Goal: Task Accomplishment & Management: Manage account settings

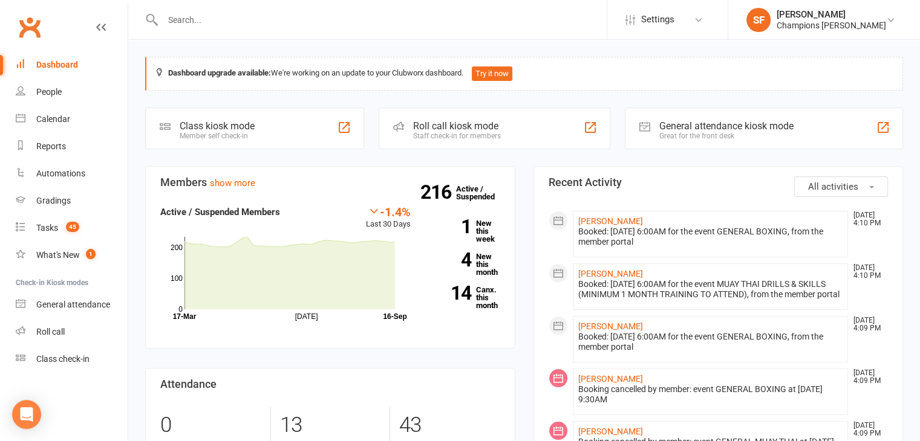
click at [828, 189] on span "All activities" at bounding box center [833, 186] width 50 height 11
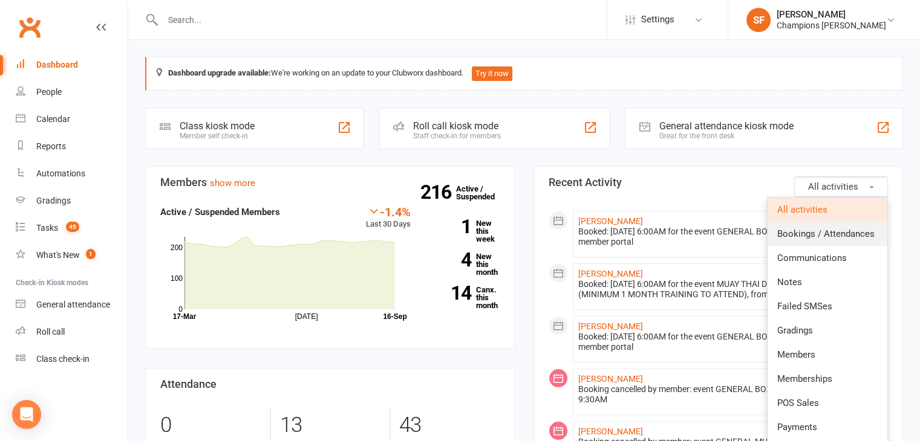
click at [840, 229] on span "Bookings / Attendances" at bounding box center [825, 234] width 97 height 11
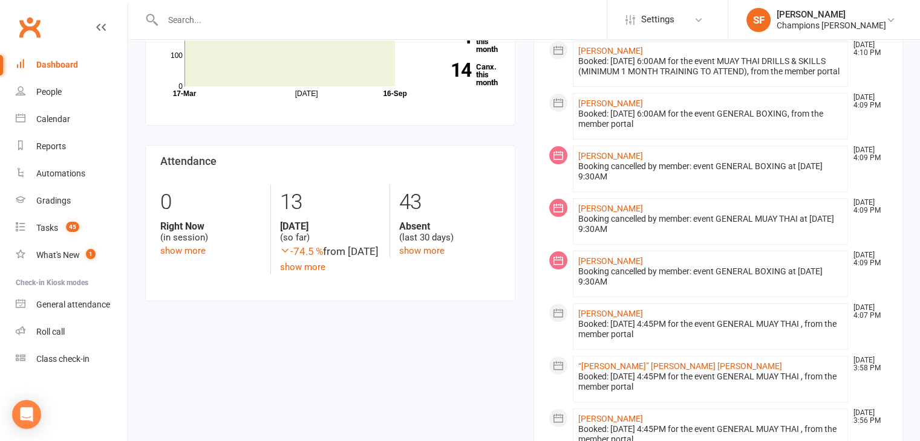
scroll to position [242, 0]
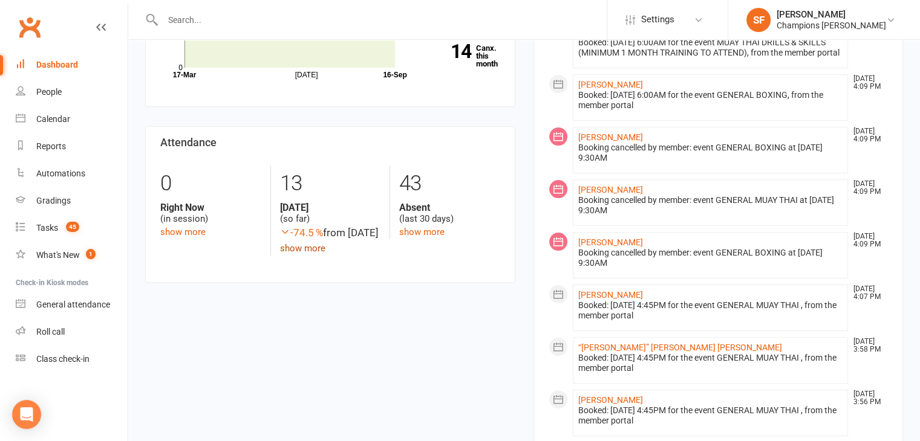
click at [316, 254] on link "show more" at bounding box center [302, 248] width 45 height 11
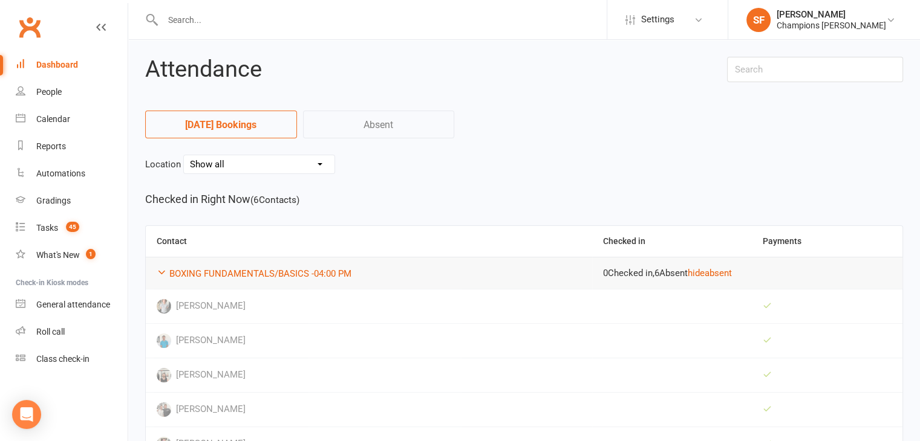
click at [80, 67] on link "Dashboard" at bounding box center [72, 64] width 112 height 27
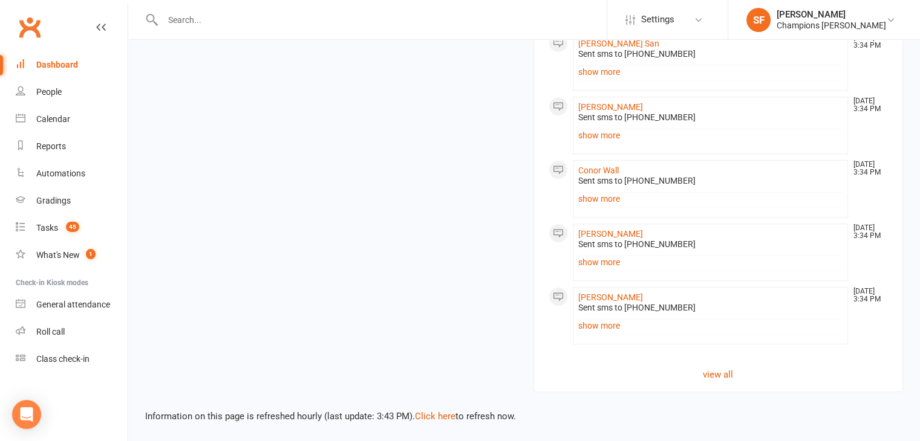
scroll to position [1037, 0]
click at [703, 377] on link "view all" at bounding box center [718, 375] width 340 height 15
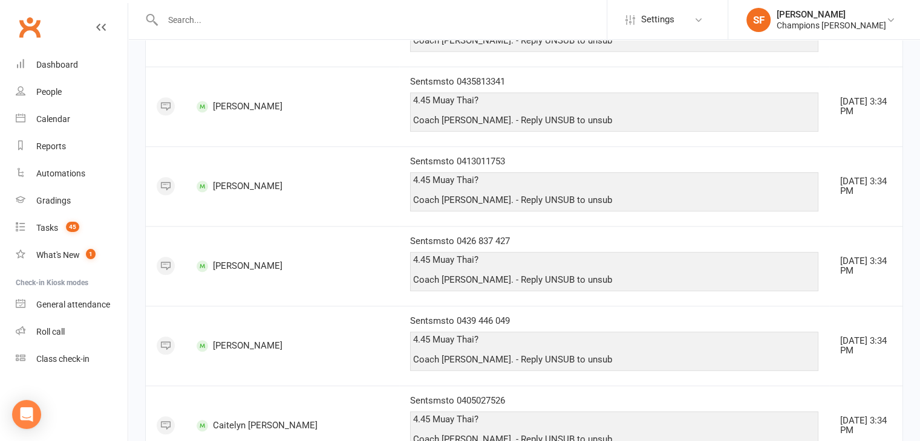
scroll to position [1376, 0]
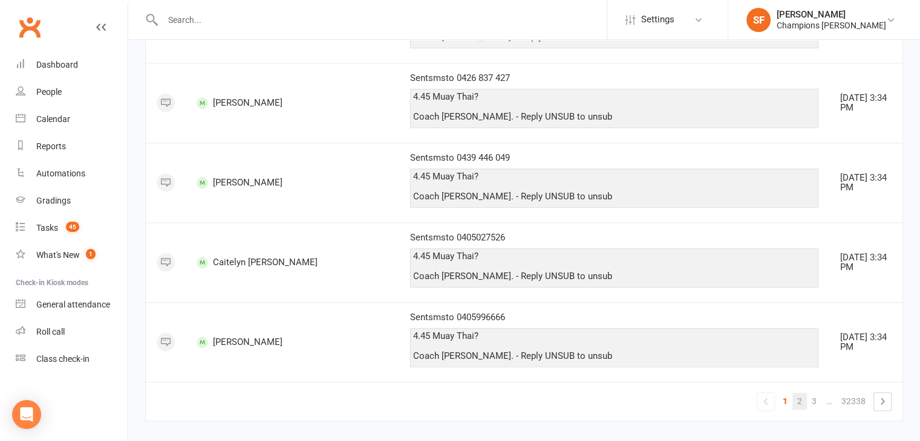
click at [799, 393] on link "2" at bounding box center [799, 401] width 15 height 17
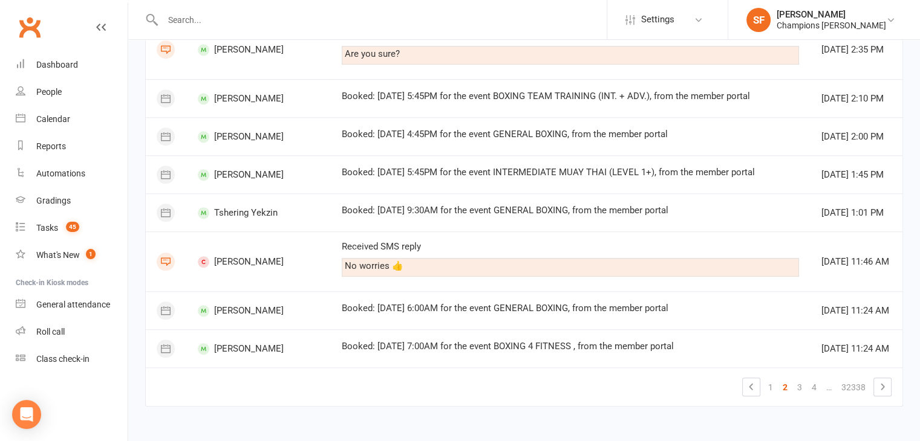
scroll to position [1420, 0]
click at [807, 380] on link "3" at bounding box center [799, 387] width 15 height 17
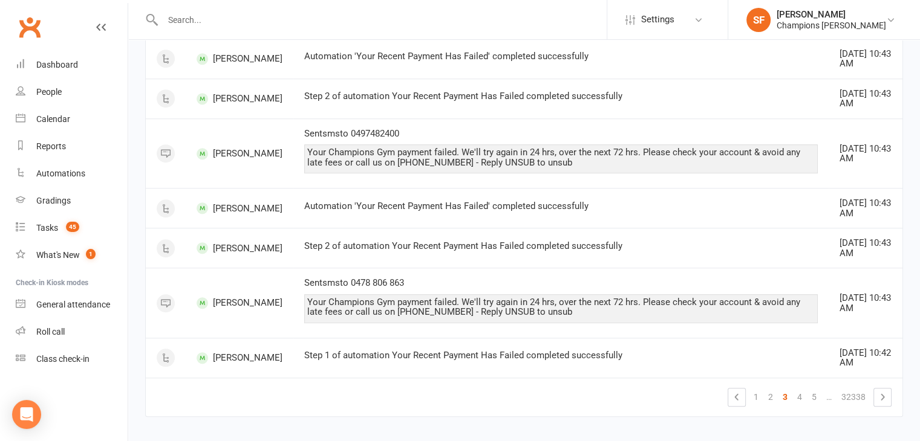
scroll to position [892, 0]
click at [756, 388] on link "1" at bounding box center [755, 396] width 15 height 17
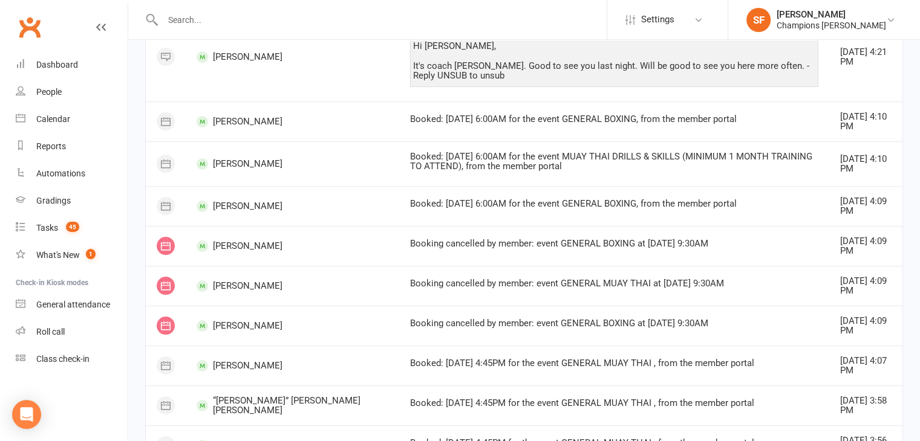
scroll to position [0, 0]
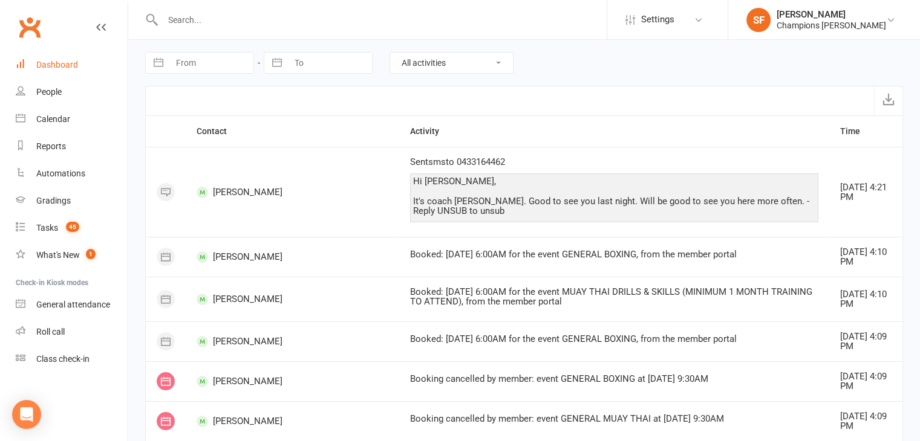
click at [65, 68] on div "Dashboard" at bounding box center [57, 65] width 42 height 10
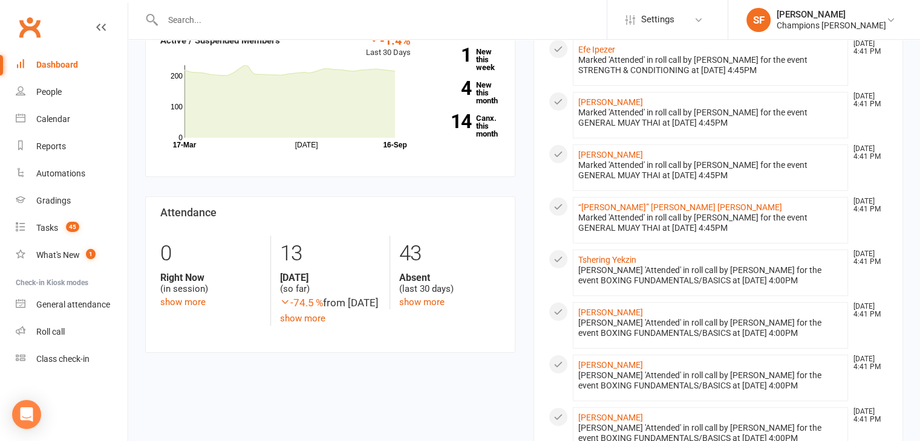
scroll to position [181, 0]
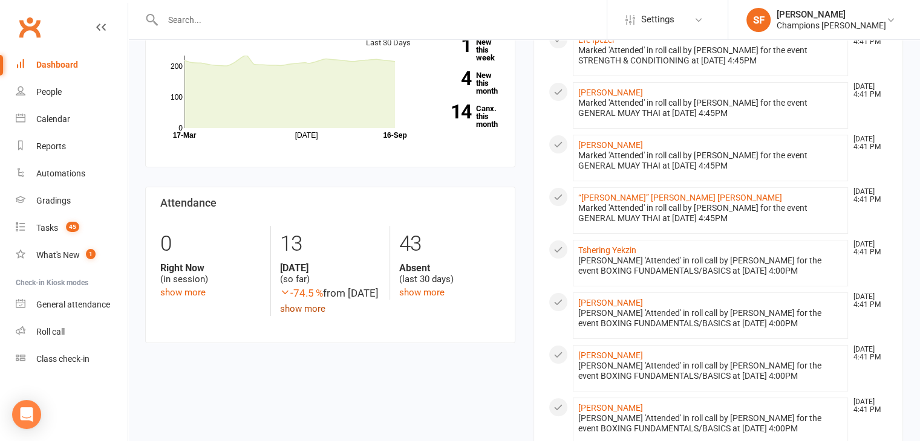
click at [294, 314] on link "show more" at bounding box center [302, 309] width 45 height 11
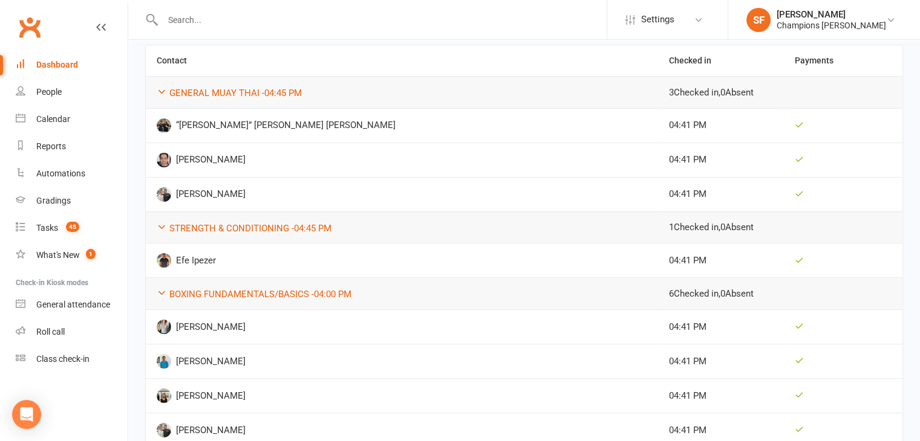
scroll to position [181, 0]
click at [71, 112] on link "Calendar" at bounding box center [72, 119] width 112 height 27
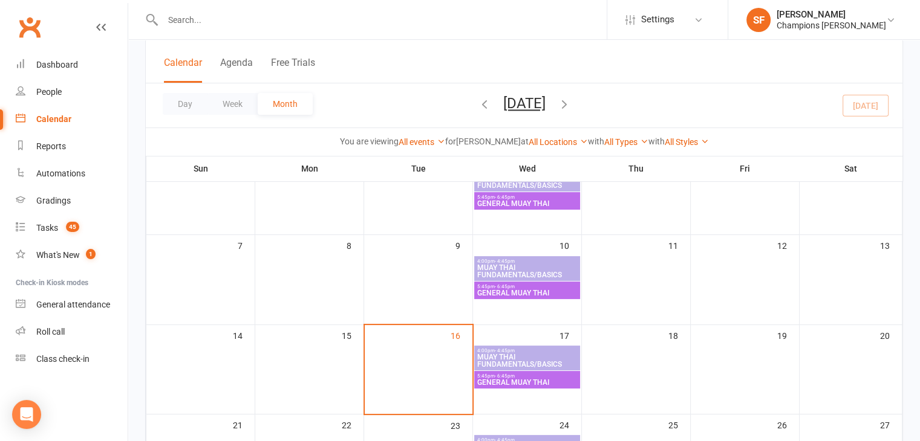
scroll to position [181, 0]
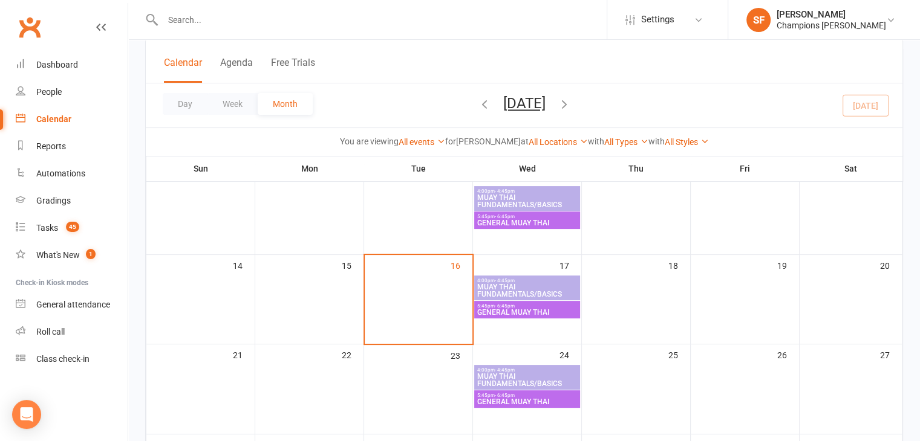
click at [501, 285] on span "MUAY THAI FUNDAMENTALS/BASICS" at bounding box center [526, 291] width 101 height 15
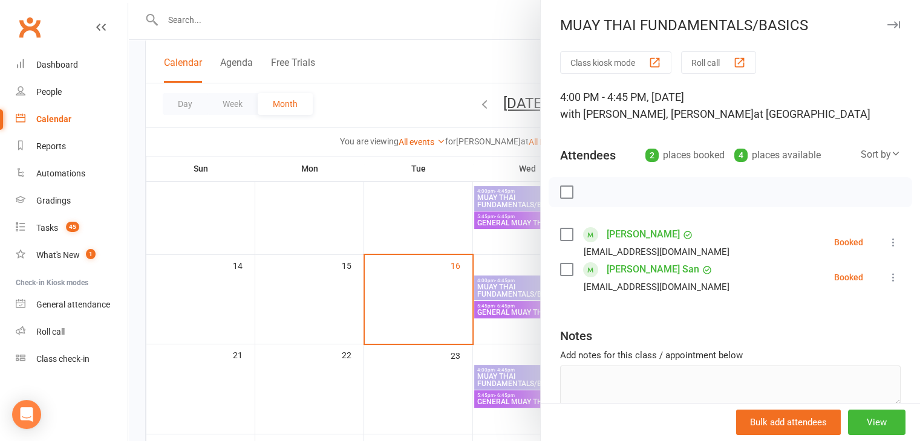
click at [469, 275] on div at bounding box center [523, 220] width 791 height 441
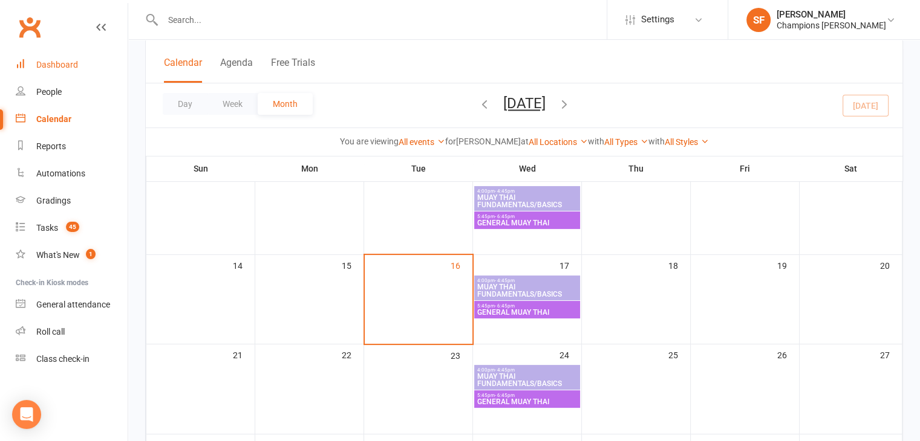
click at [77, 61] on link "Dashboard" at bounding box center [72, 64] width 112 height 27
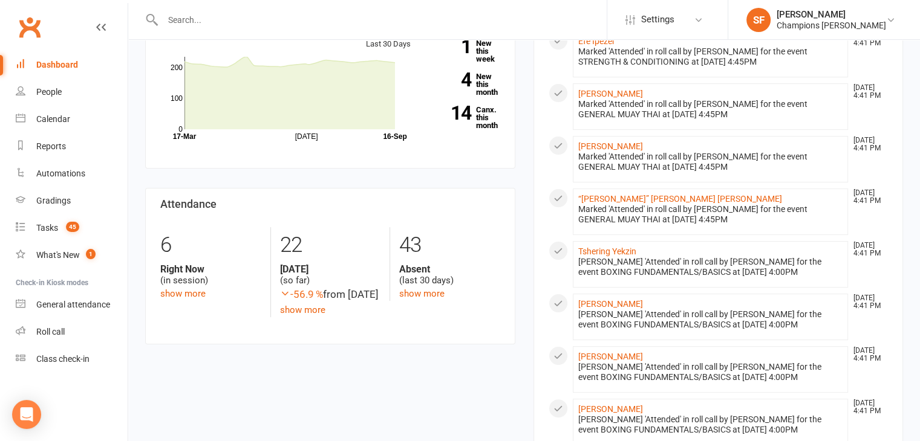
scroll to position [181, 0]
click at [294, 314] on link "show more" at bounding box center [302, 309] width 45 height 11
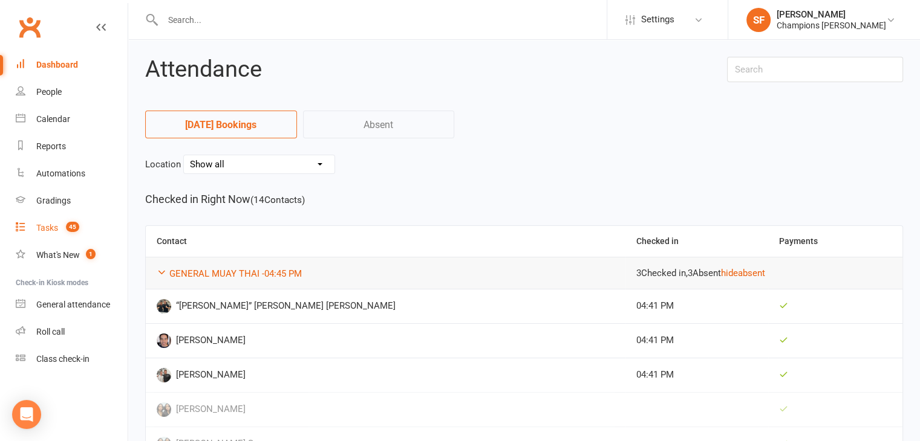
click at [85, 230] on link "Tasks 45" at bounding box center [72, 228] width 112 height 27
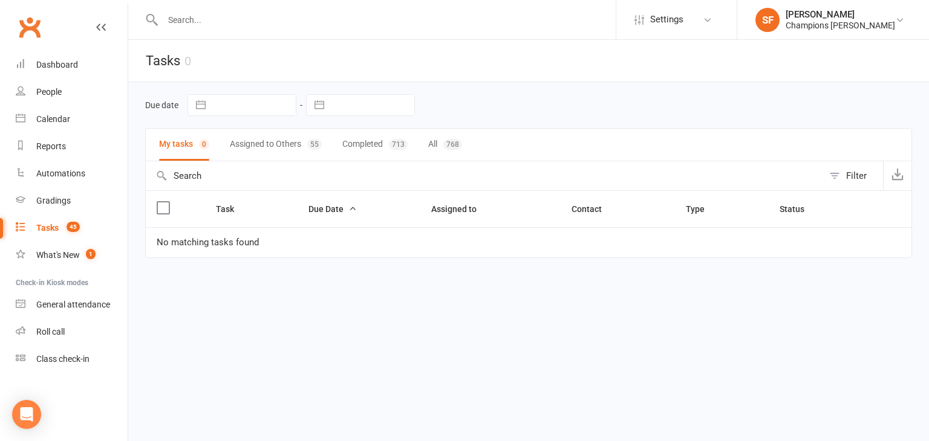
click at [273, 144] on button "Assigned to Others 55" at bounding box center [276, 145] width 92 height 32
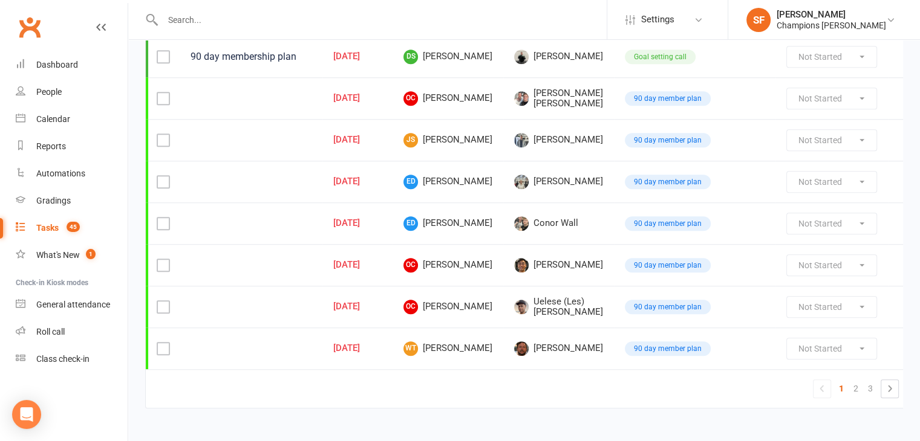
scroll to position [950, 0]
click at [851, 380] on link "2" at bounding box center [855, 388] width 15 height 17
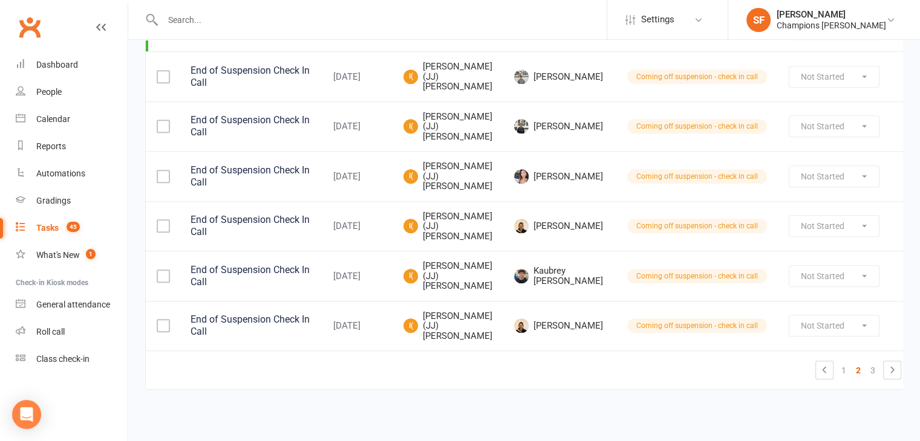
scroll to position [1086, 0]
click at [836, 375] on link "1" at bounding box center [843, 370] width 15 height 17
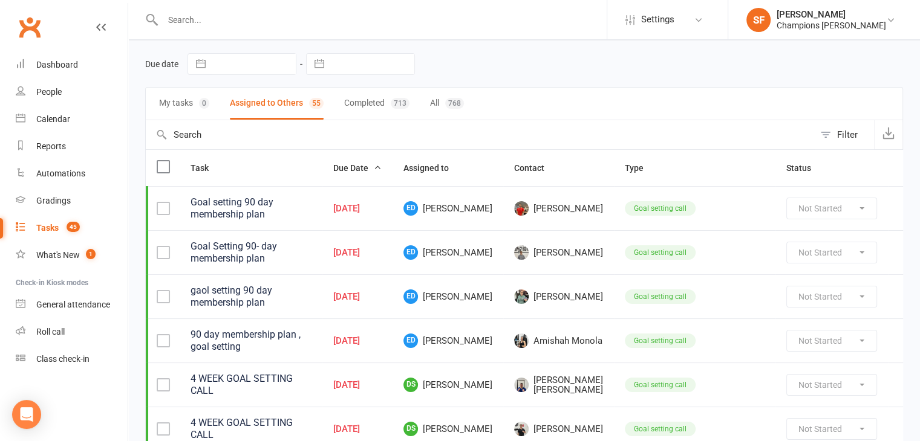
scroll to position [0, 0]
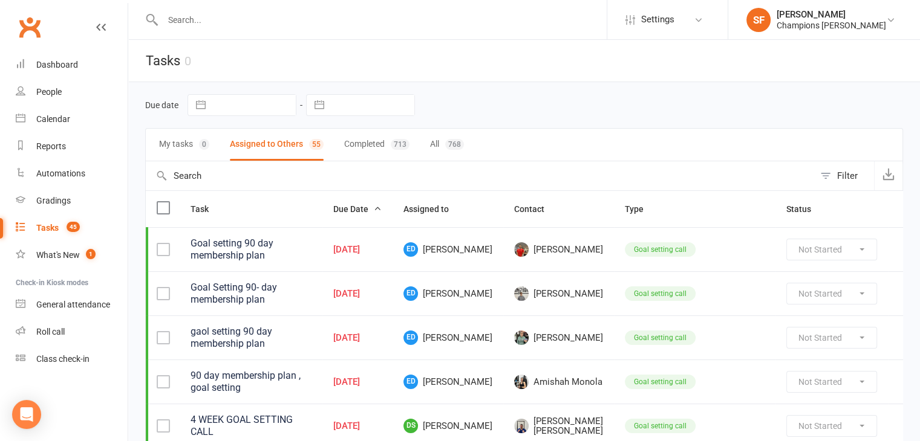
click at [401, 145] on div "713" at bounding box center [400, 144] width 19 height 11
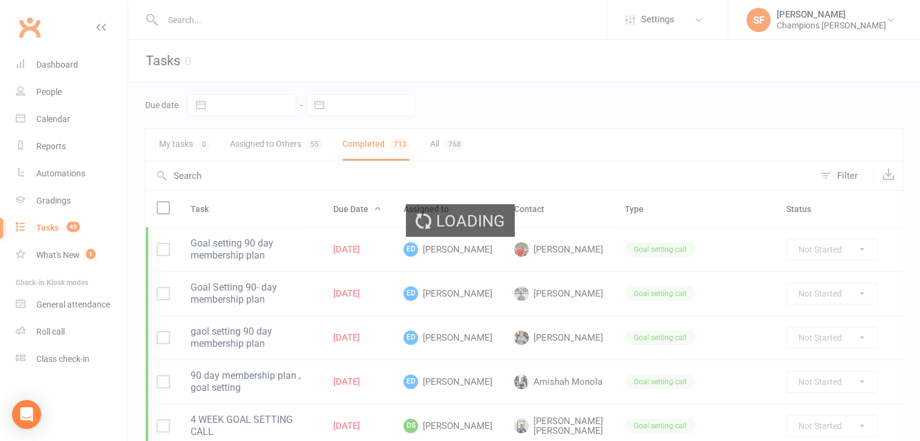
select select "finished"
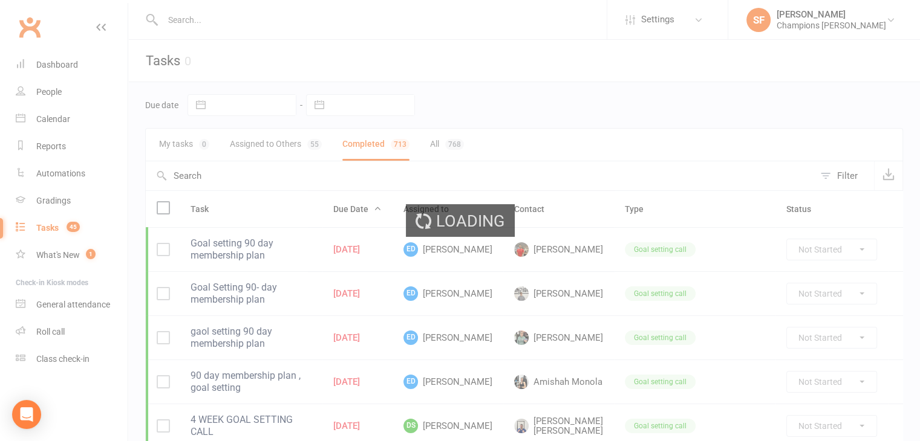
select select "finished"
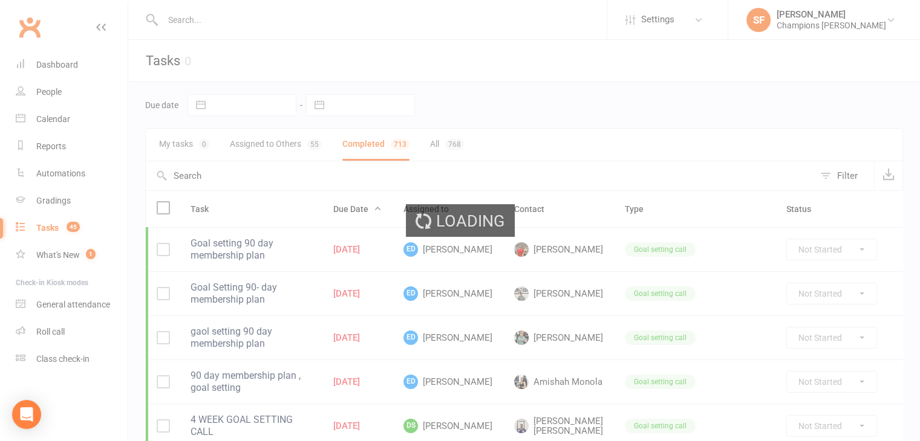
select select "finished"
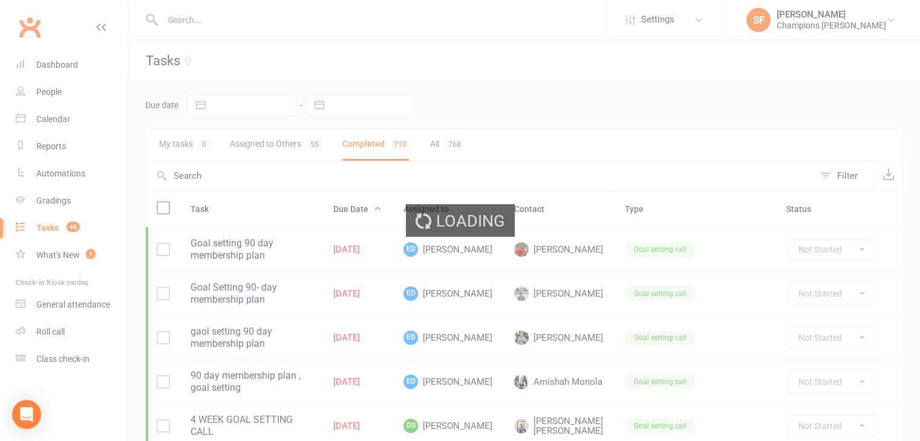
select select "finished"
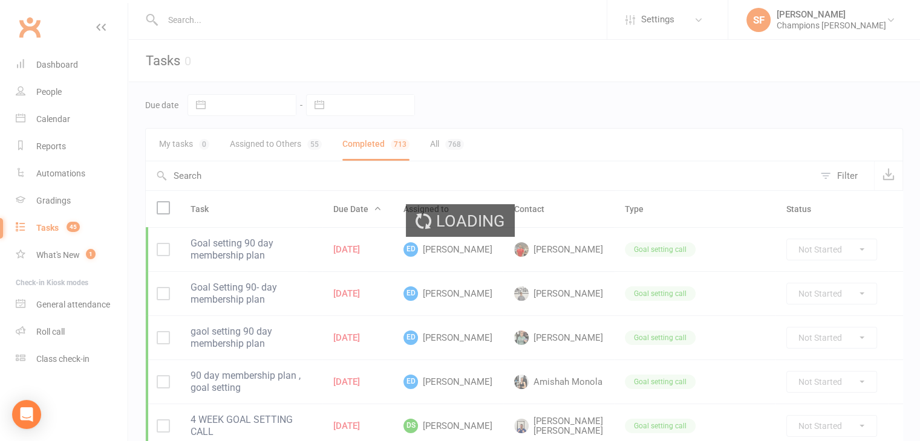
select select "finished"
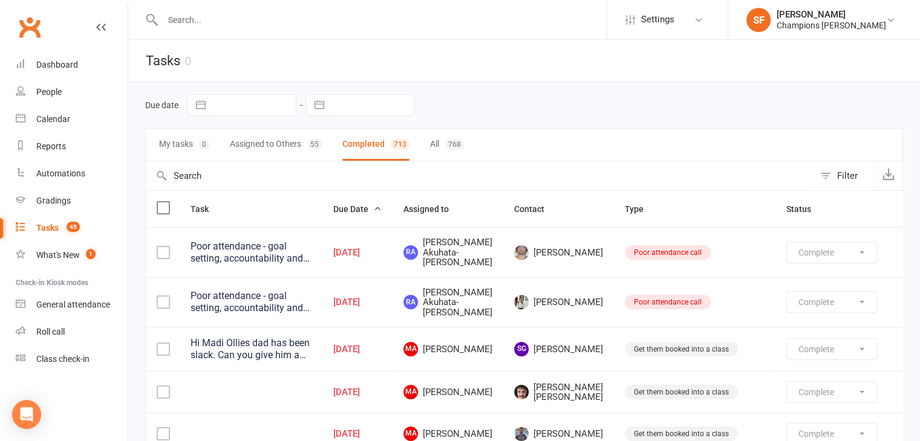
select select "finished"
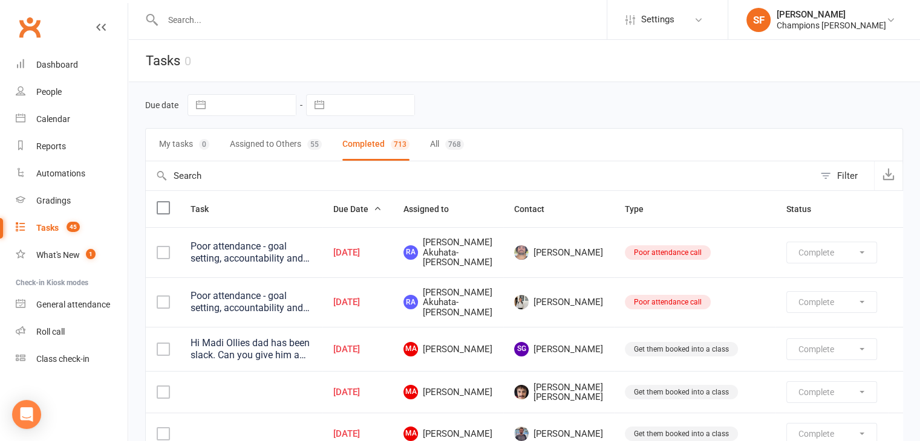
select select "finished"
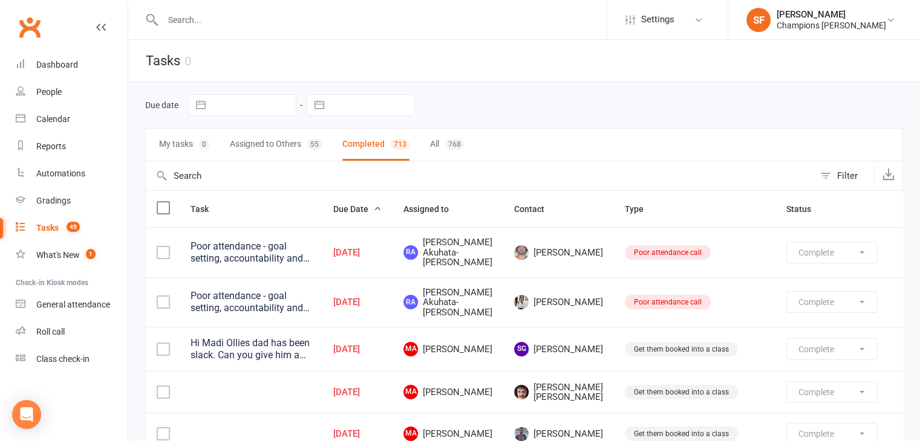
select select "finished"
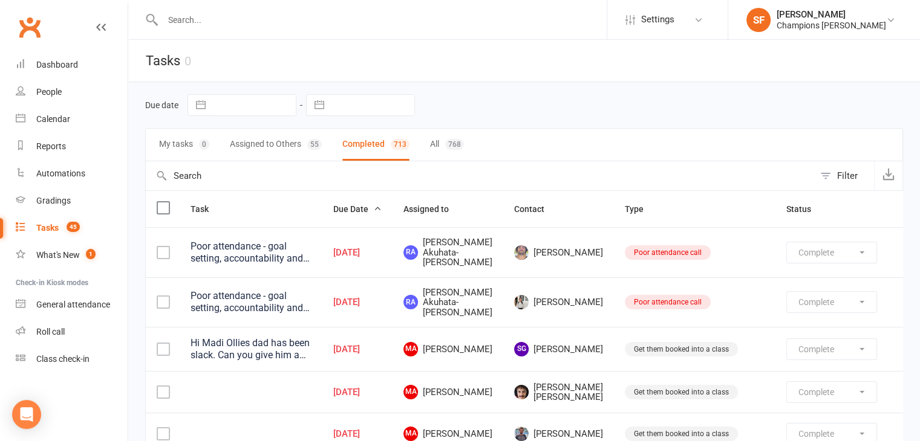
select select "finished"
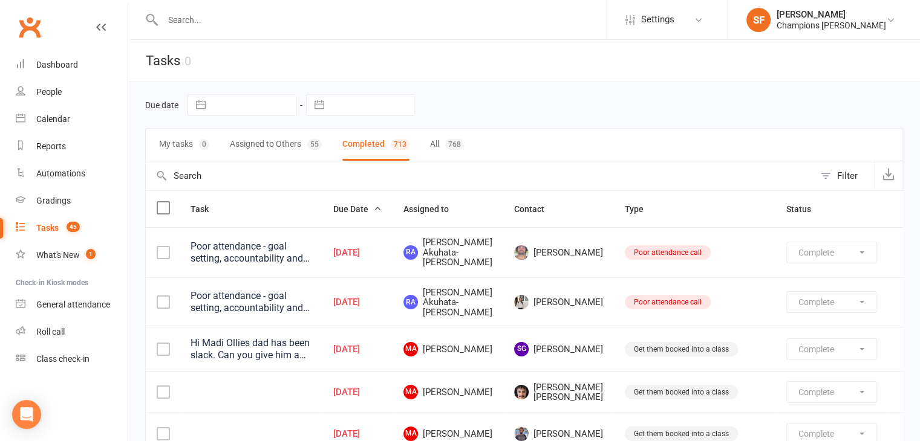
select select "finished"
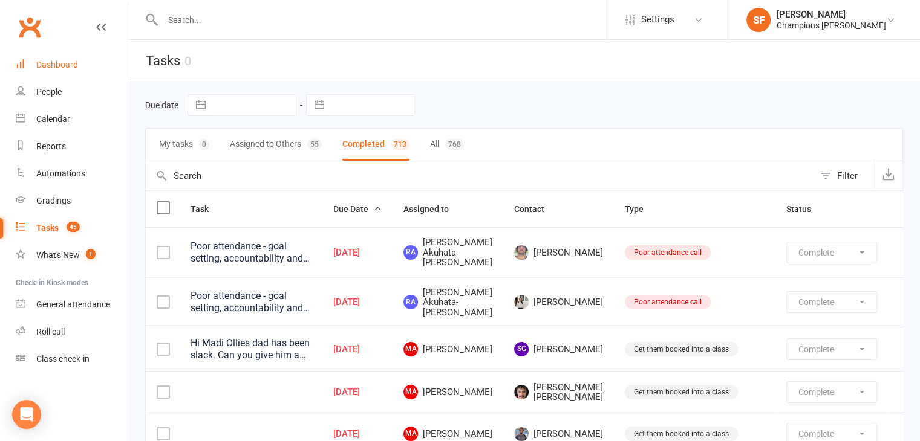
click at [55, 72] on link "Dashboard" at bounding box center [72, 64] width 112 height 27
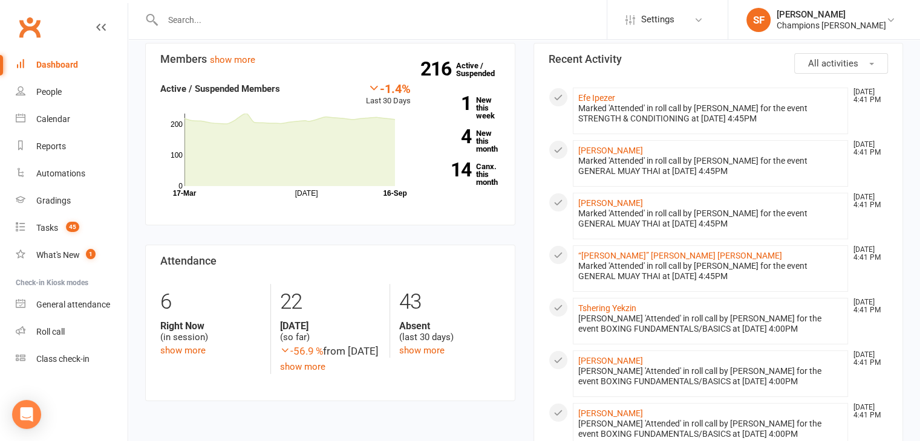
scroll to position [181, 0]
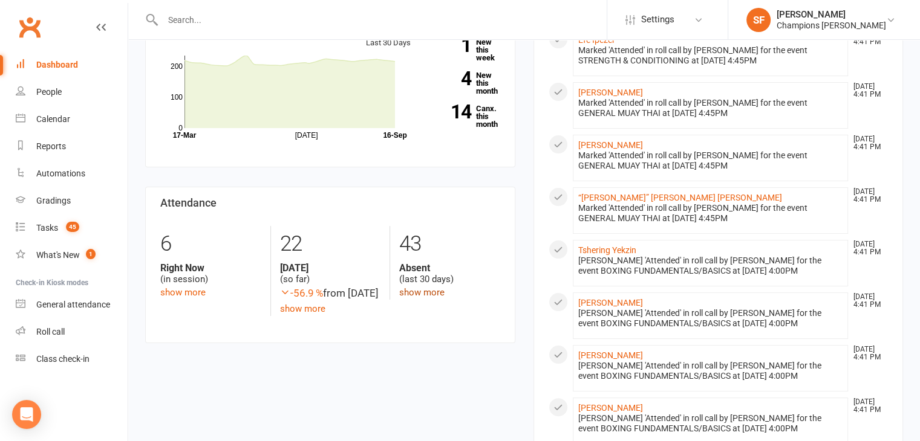
click at [418, 291] on link "show more" at bounding box center [421, 292] width 45 height 11
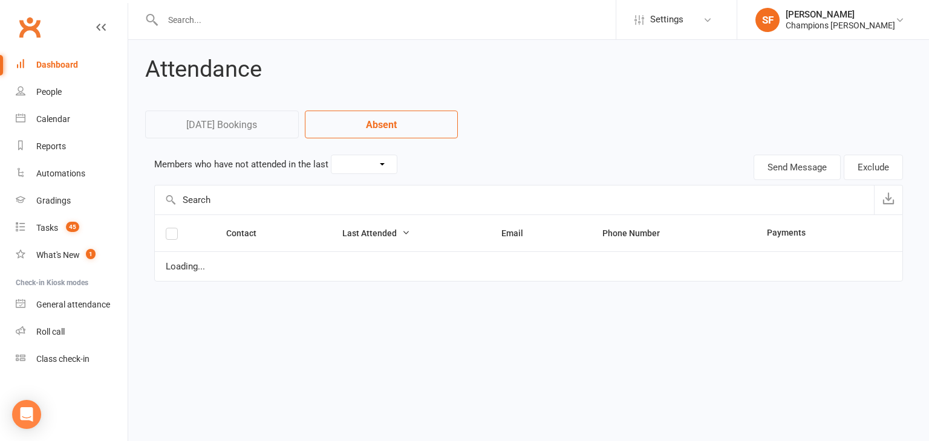
select select "30"
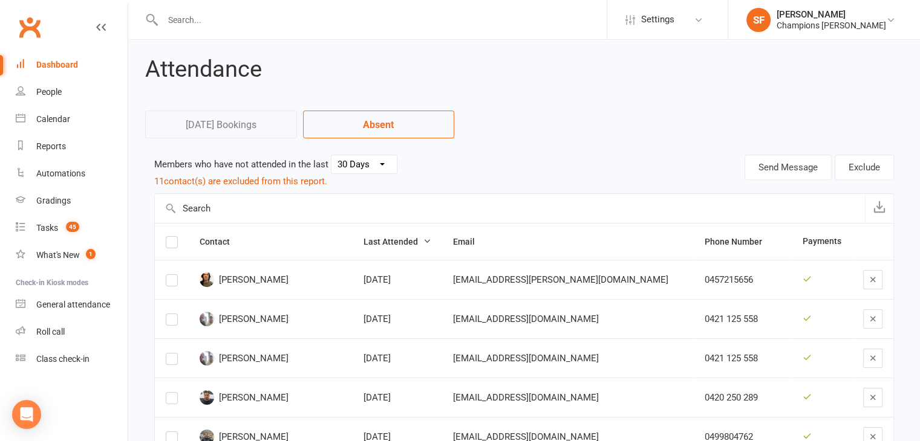
click at [70, 68] on div "Dashboard" at bounding box center [57, 65] width 42 height 10
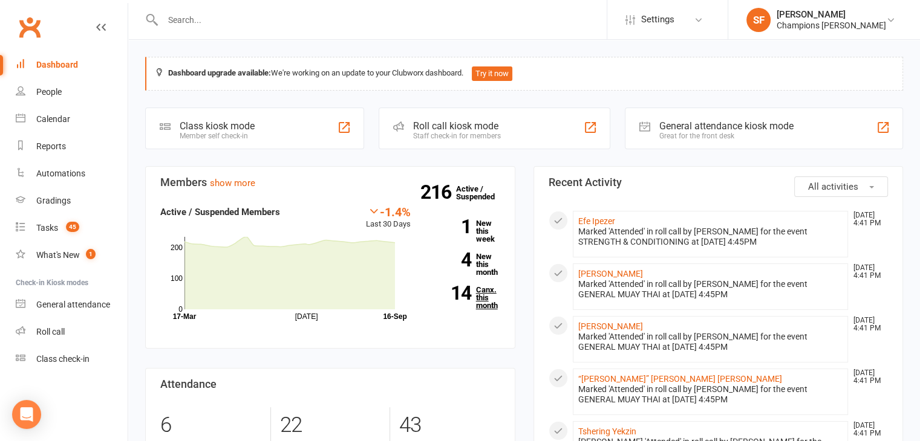
click at [490, 294] on link "14 Canx. this month" at bounding box center [464, 298] width 71 height 24
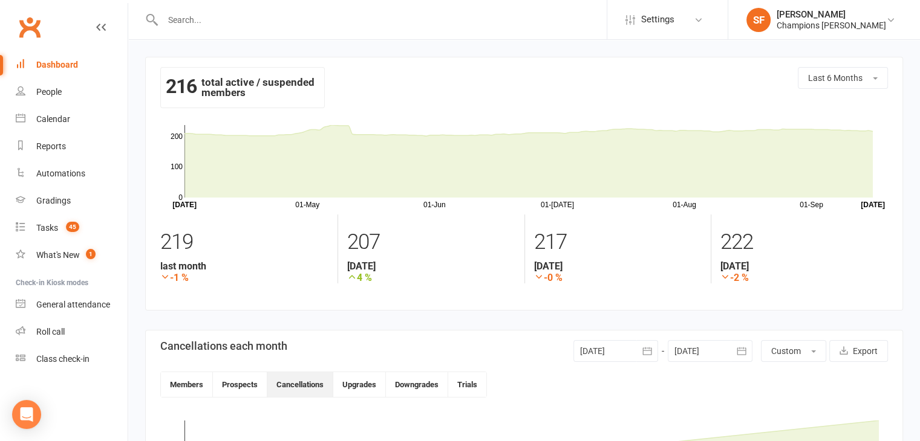
click at [47, 60] on div "Dashboard" at bounding box center [57, 65] width 42 height 10
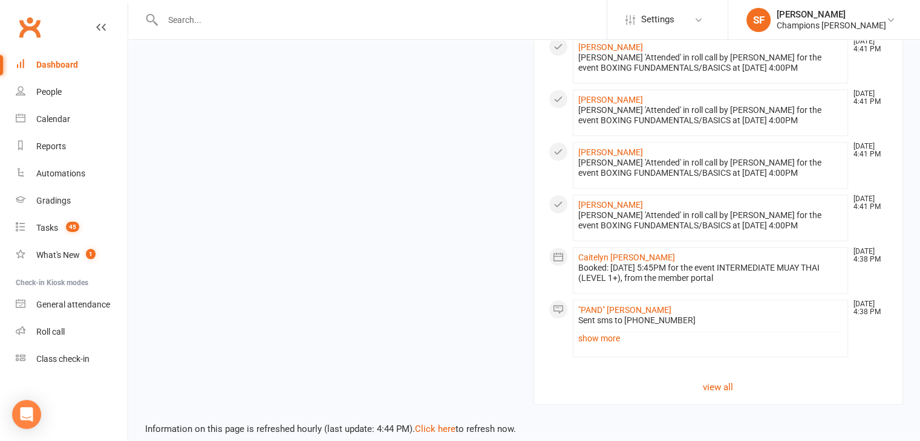
scroll to position [940, 0]
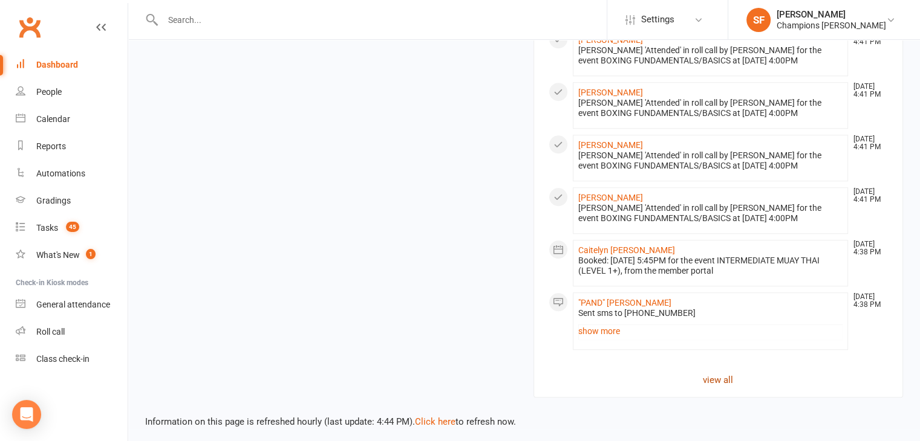
click at [717, 373] on link "view all" at bounding box center [718, 380] width 340 height 15
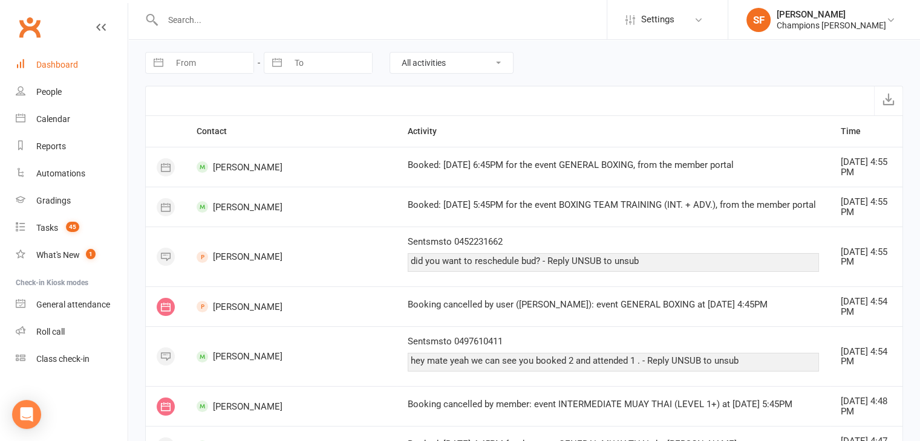
click at [81, 67] on link "Dashboard" at bounding box center [72, 64] width 112 height 27
